Goal: Task Accomplishment & Management: Manage account settings

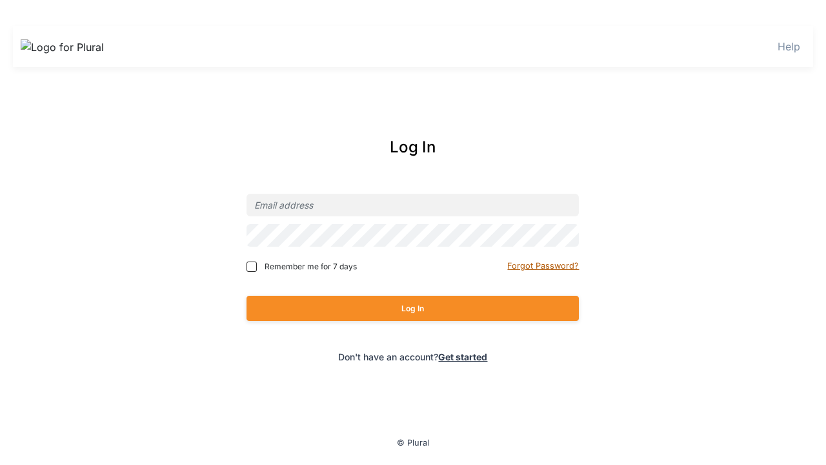
click at [544, 265] on small "Forgot Password?" at bounding box center [543, 266] width 72 height 10
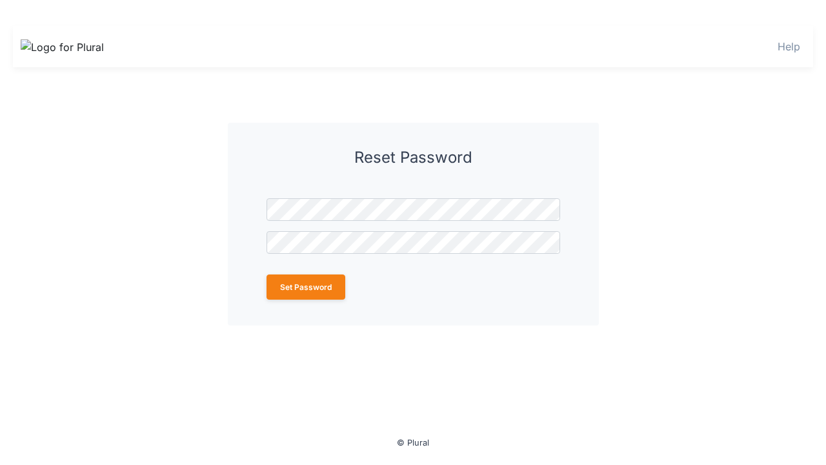
click at [305, 286] on button "Set Password" at bounding box center [305, 286] width 79 height 25
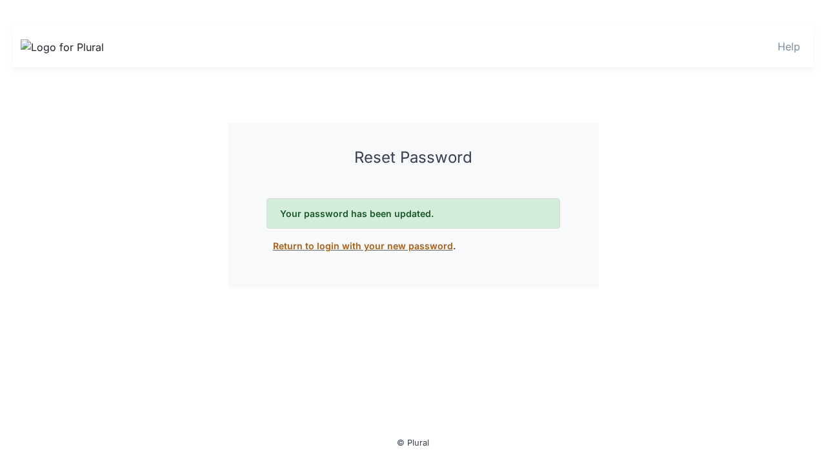
click at [358, 245] on link "Return to login with your new password" at bounding box center [363, 245] width 180 height 11
